Goal: Information Seeking & Learning: Check status

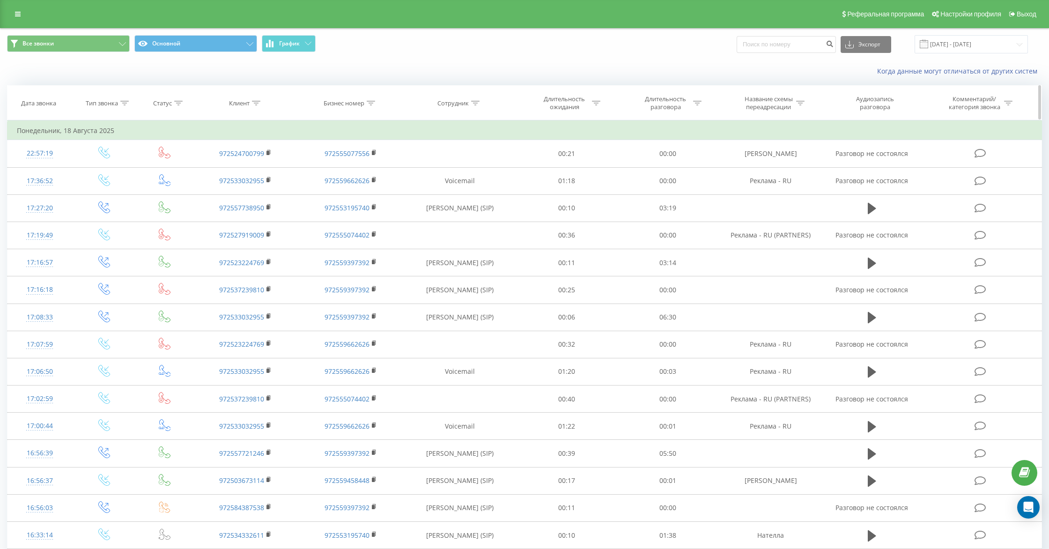
click at [472, 102] on icon at bounding box center [475, 103] width 8 height 5
click at [445, 170] on input "text" at bounding box center [460, 170] width 82 height 16
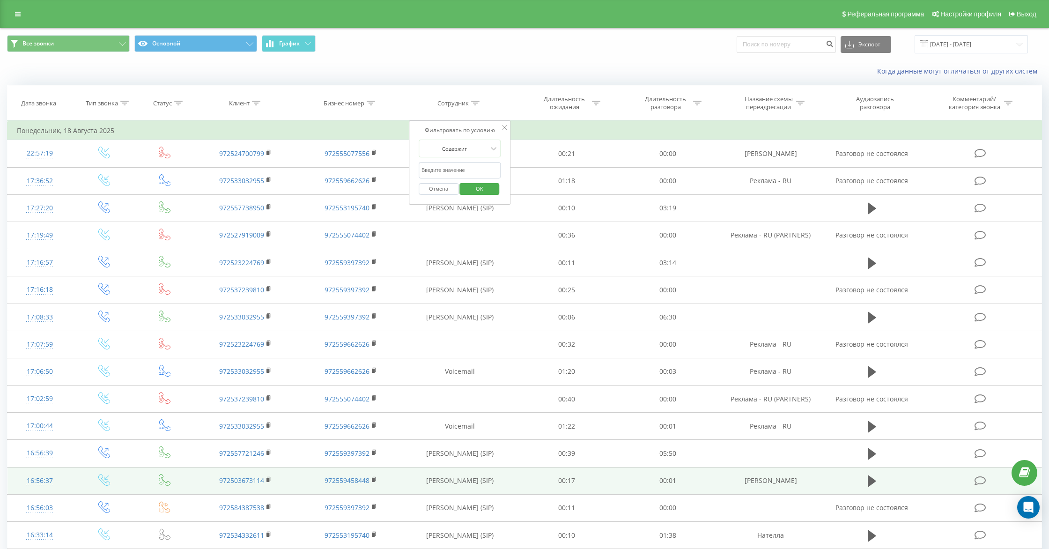
drag, startPoint x: 424, startPoint y: 482, endPoint x: 496, endPoint y: 481, distance: 71.2
click at [496, 481] on td "[PERSON_NAME] (SIP)" at bounding box center [459, 480] width 113 height 27
copy td "[PERSON_NAME] (SIP)"
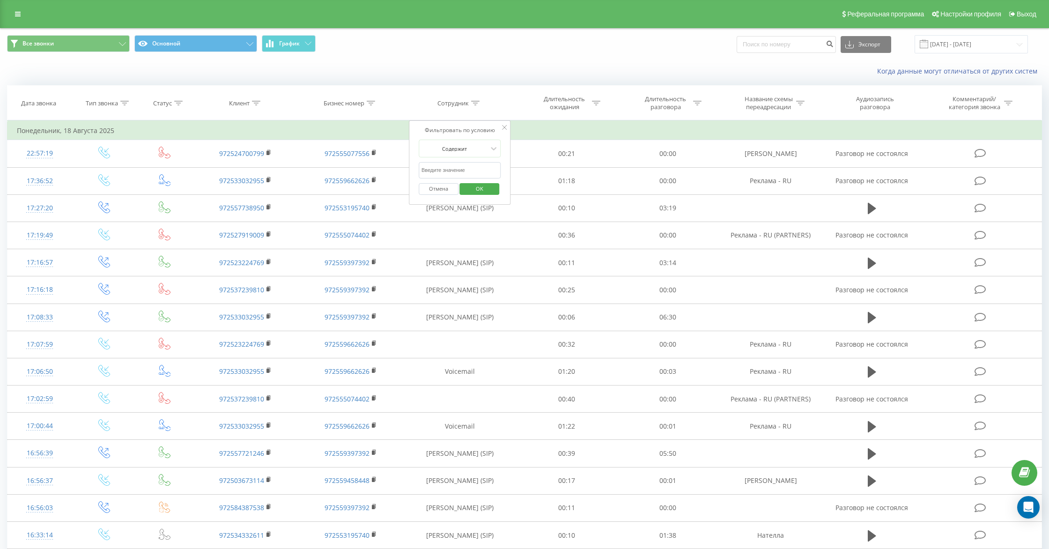
click at [434, 170] on input "text" at bounding box center [460, 170] width 82 height 16
paste input "[PERSON_NAME] (SIP)"
type input "[PERSON_NAME] (SIP)"
click at [486, 187] on span "OK" at bounding box center [480, 188] width 26 height 15
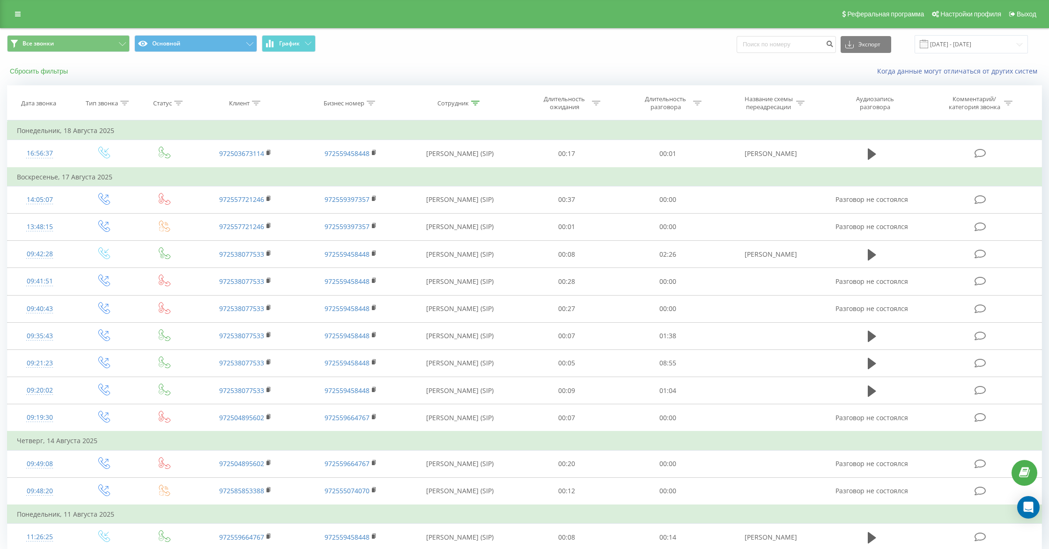
click at [18, 70] on button "Сбросить фильтры" at bounding box center [40, 71] width 66 height 8
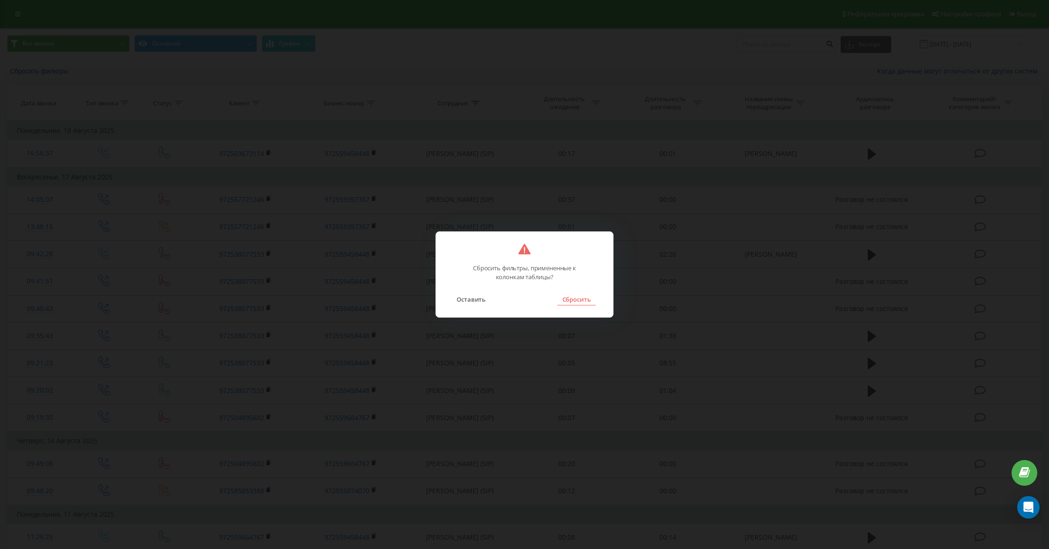
click at [575, 298] on button "Сбросить" at bounding box center [576, 299] width 38 height 12
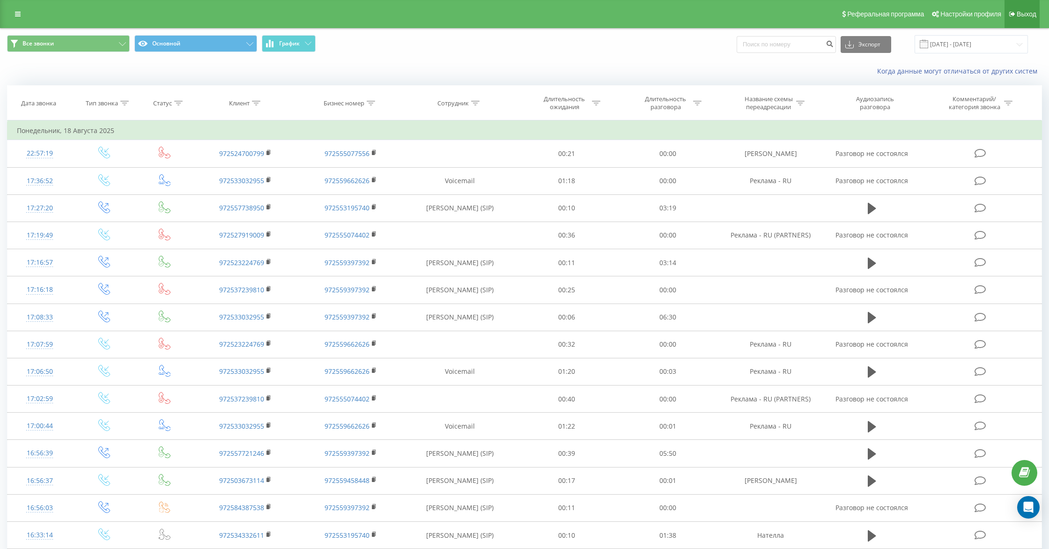
click at [1027, 13] on span "Выход" at bounding box center [1027, 13] width 20 height 7
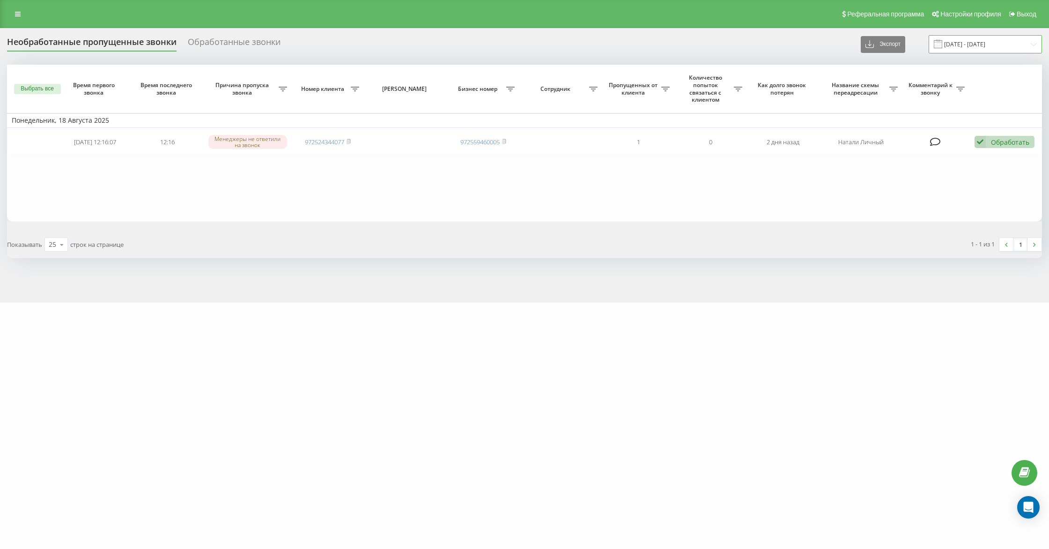
click at [971, 43] on input "[DATE] - [DATE]" at bounding box center [985, 44] width 113 height 18
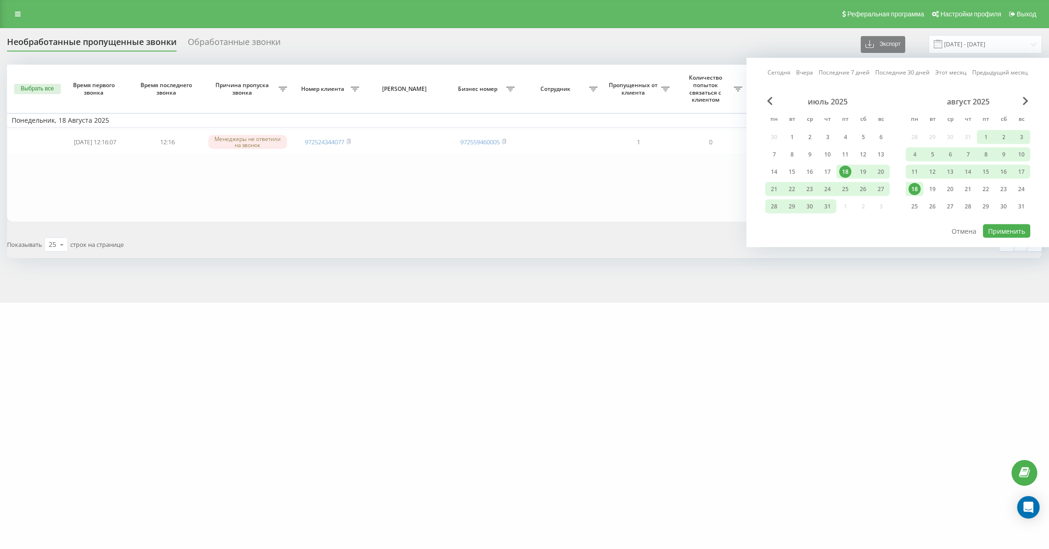
click at [940, 71] on link "Этот месяц" at bounding box center [950, 72] width 31 height 9
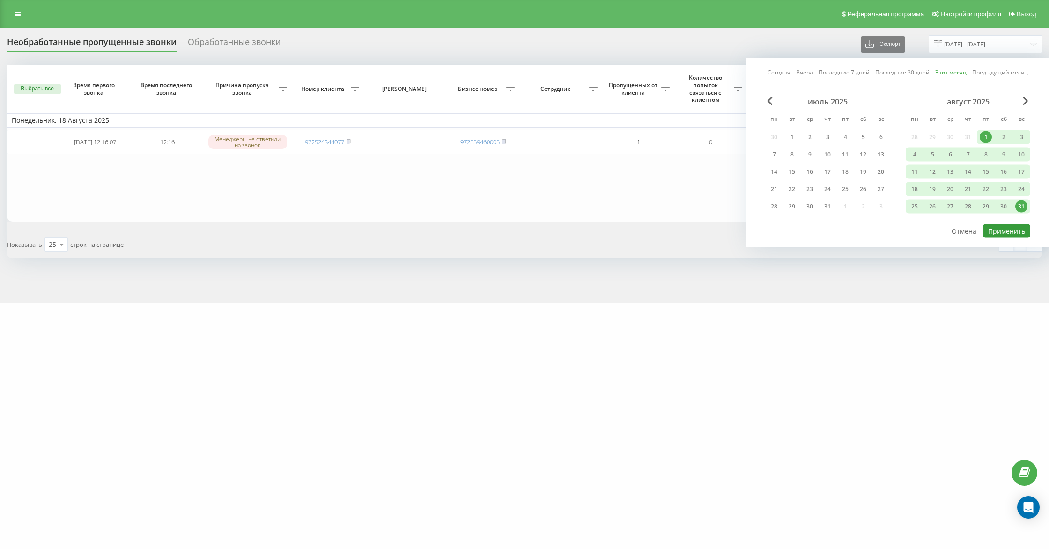
click at [1009, 232] on button "Применить" at bounding box center [1006, 231] width 47 height 14
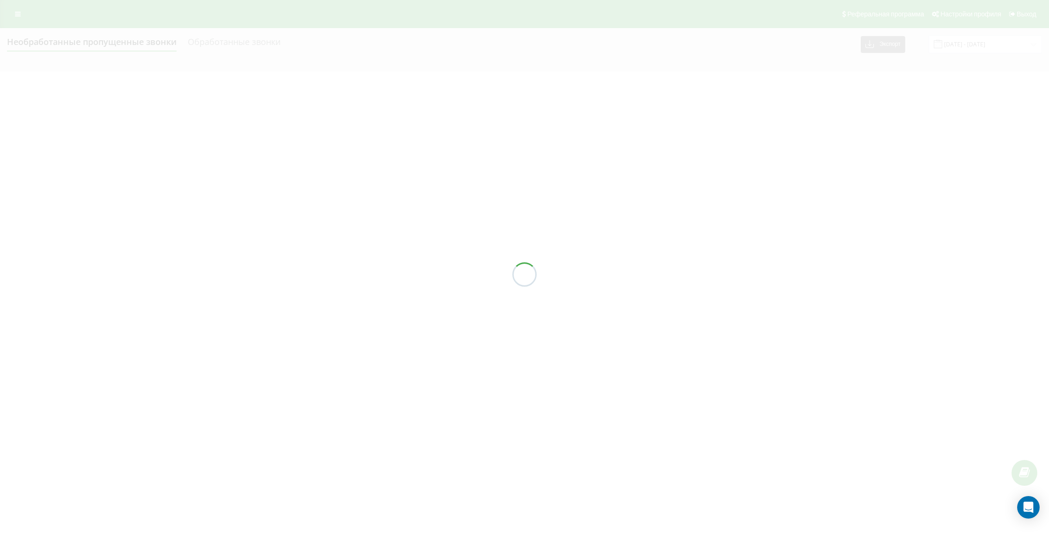
type input "01.08.2025 - 31.08.2025"
